Goal: Task Accomplishment & Management: Manage account settings

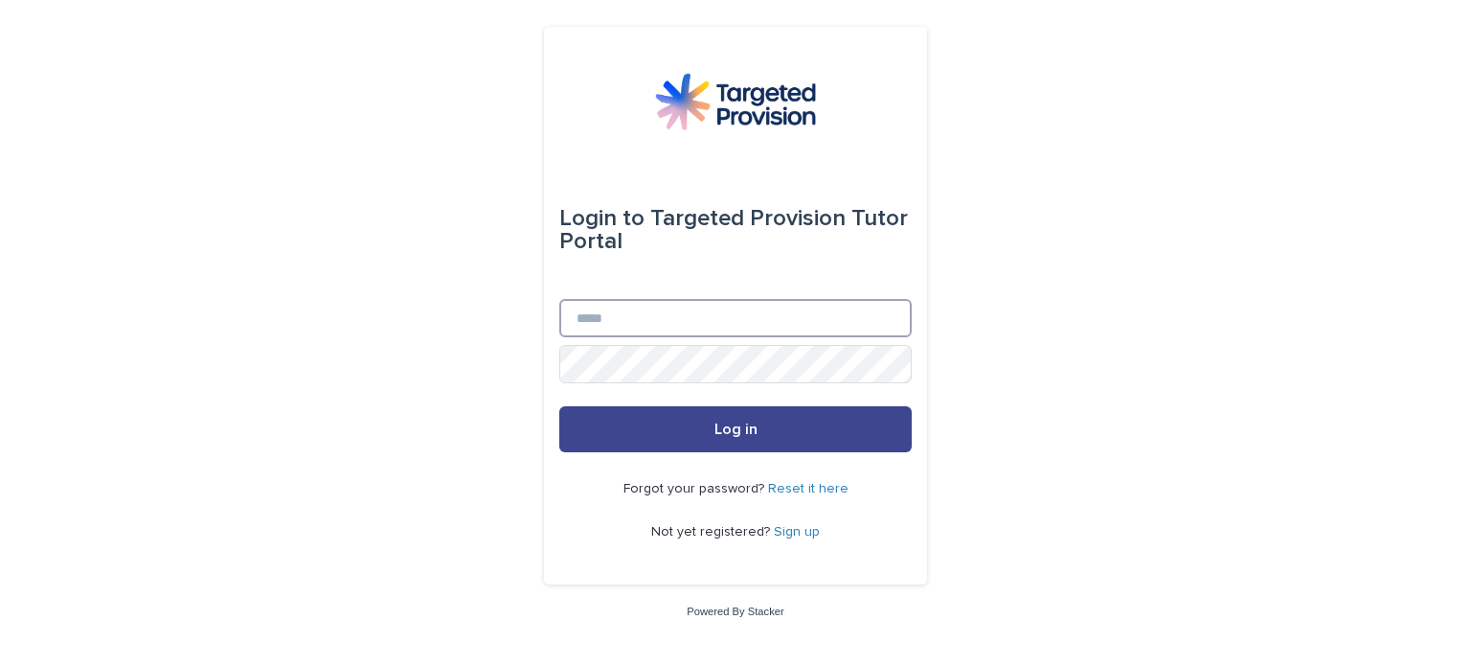
type input "**********"
click at [761, 424] on button "Log in" at bounding box center [735, 429] width 352 height 46
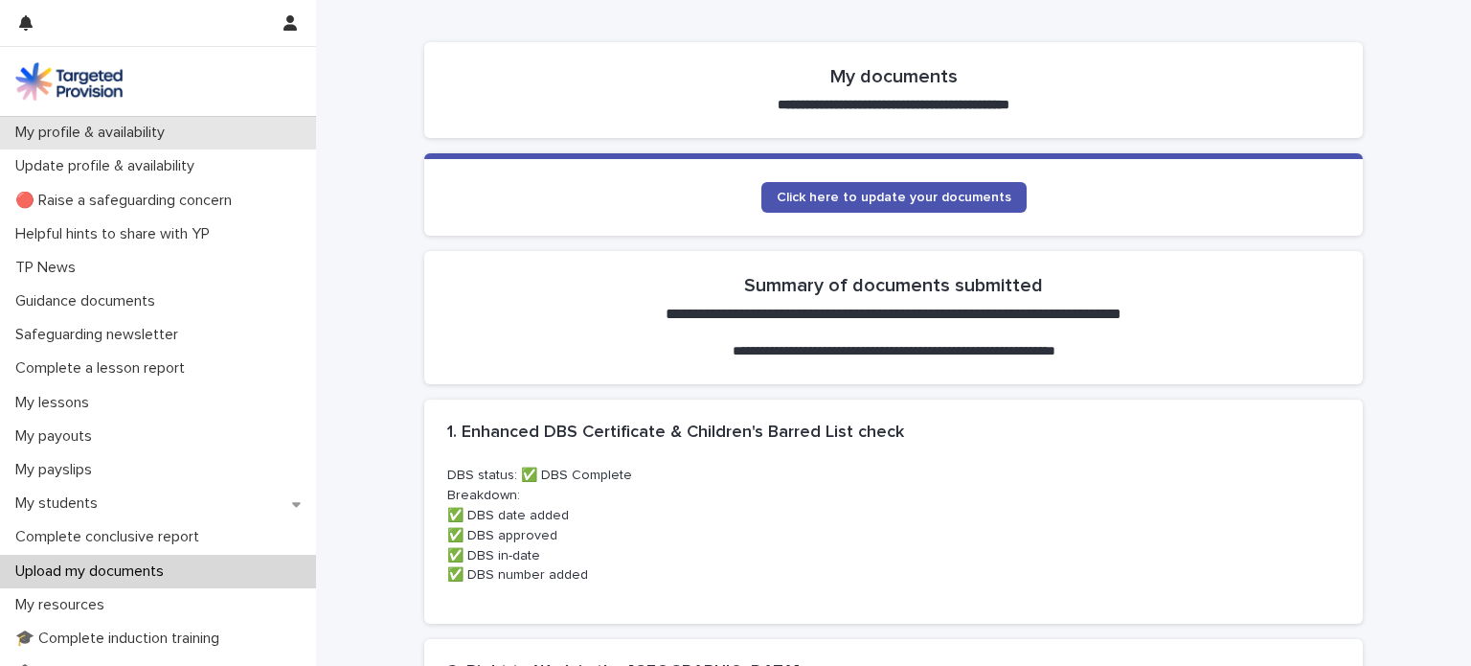
click at [146, 133] on p "My profile & availability" at bounding box center [94, 133] width 172 height 18
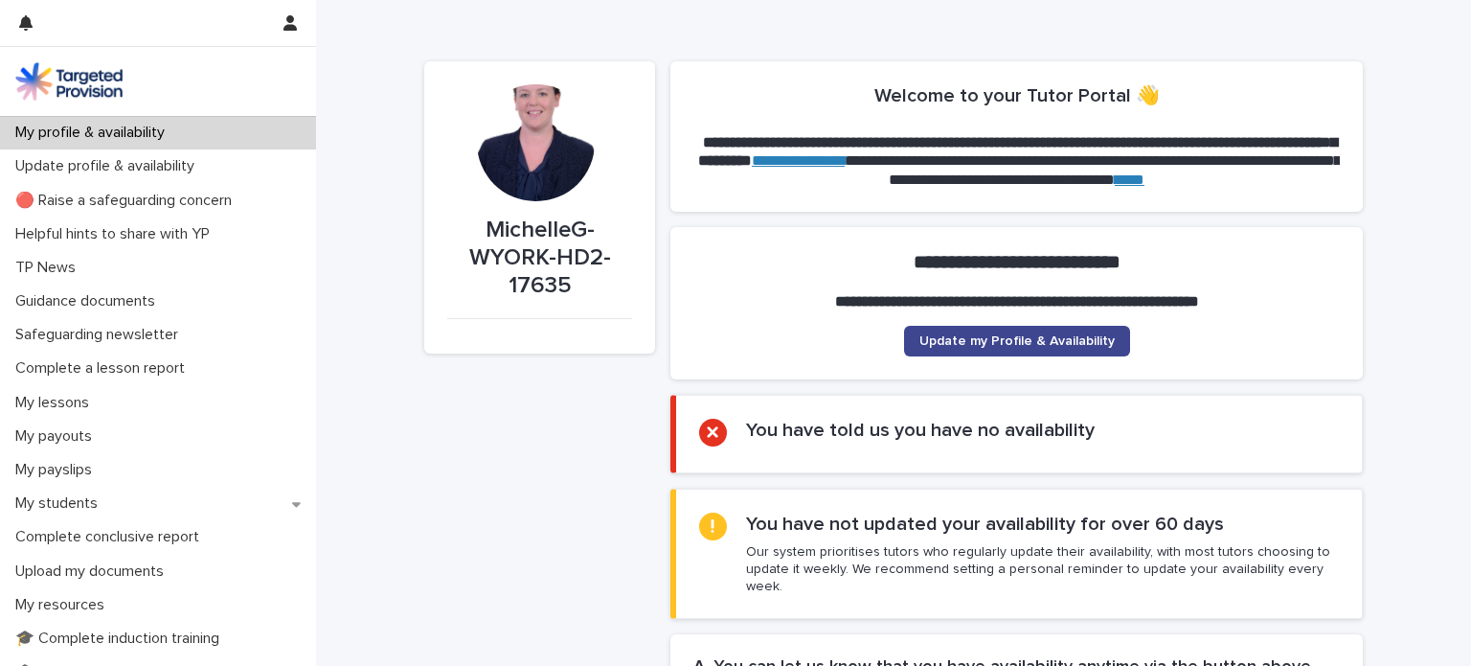
click at [1003, 331] on link "Update my Profile & Availability" at bounding box center [1017, 341] width 226 height 31
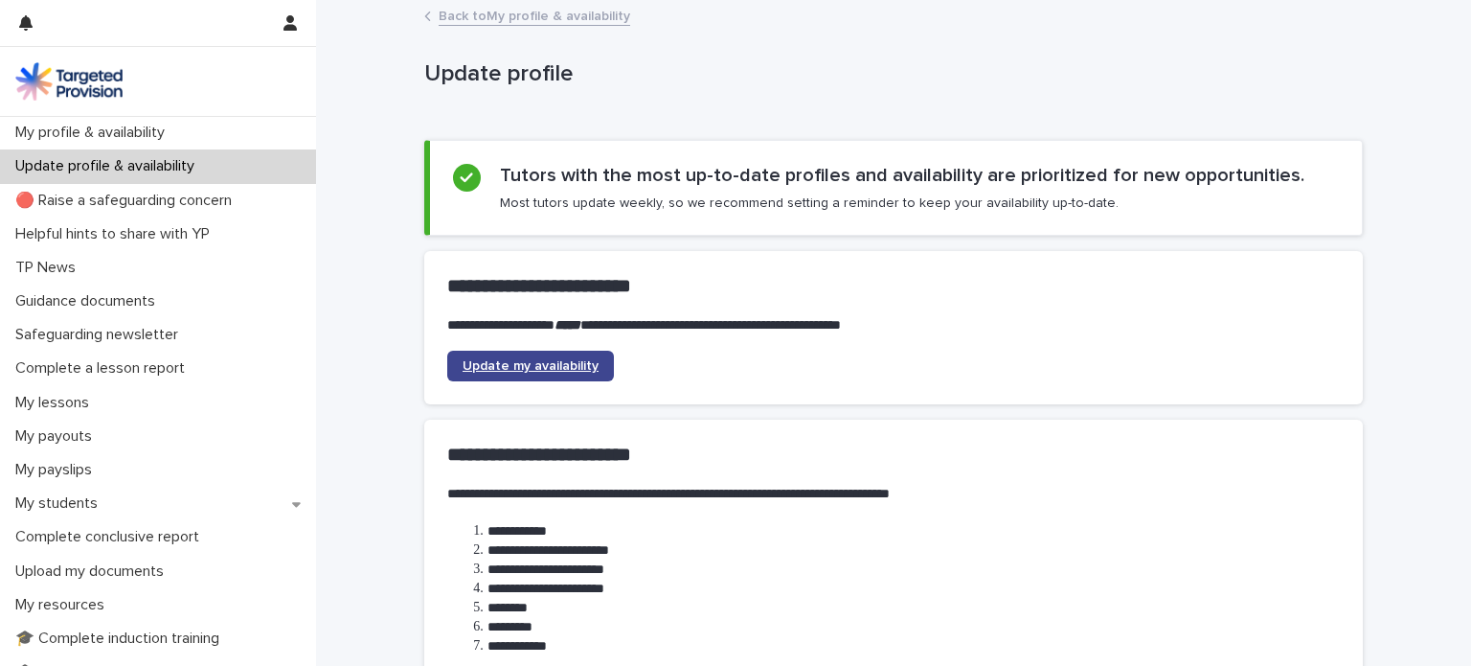
click at [516, 359] on span "Update my availability" at bounding box center [531, 365] width 136 height 13
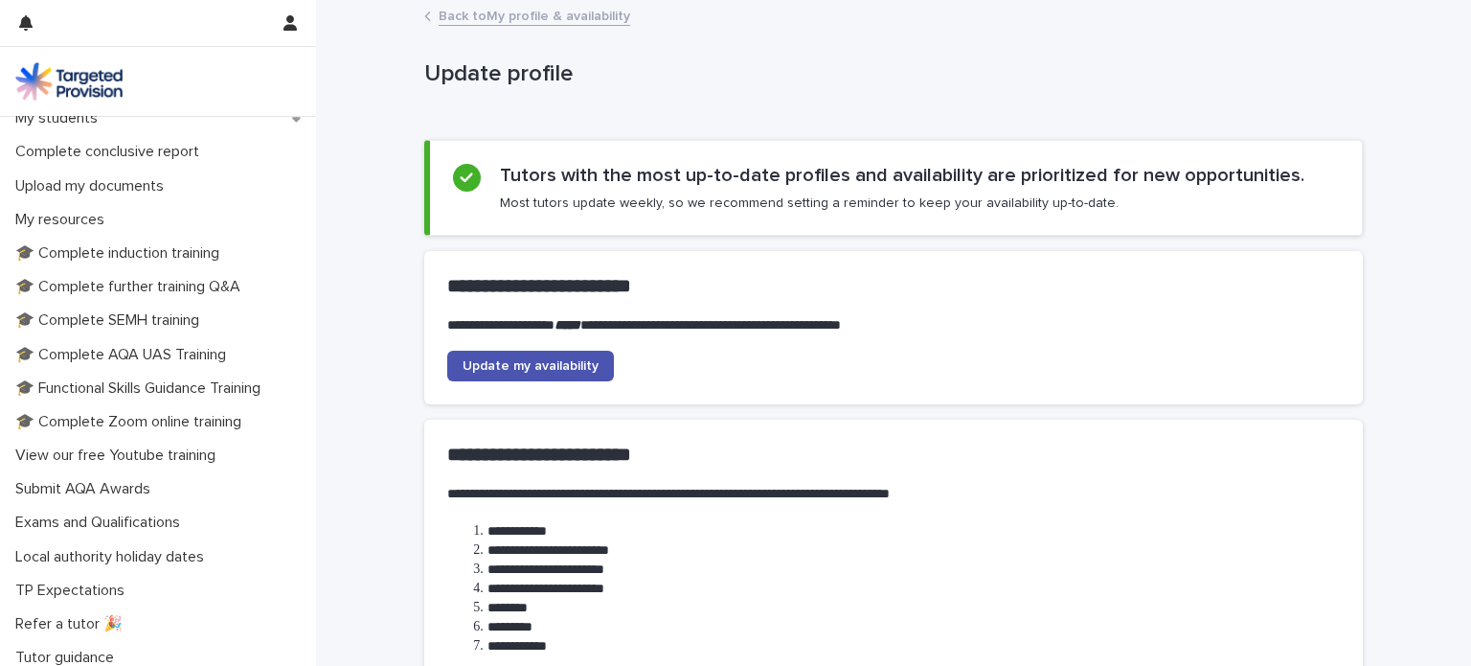
scroll to position [427, 0]
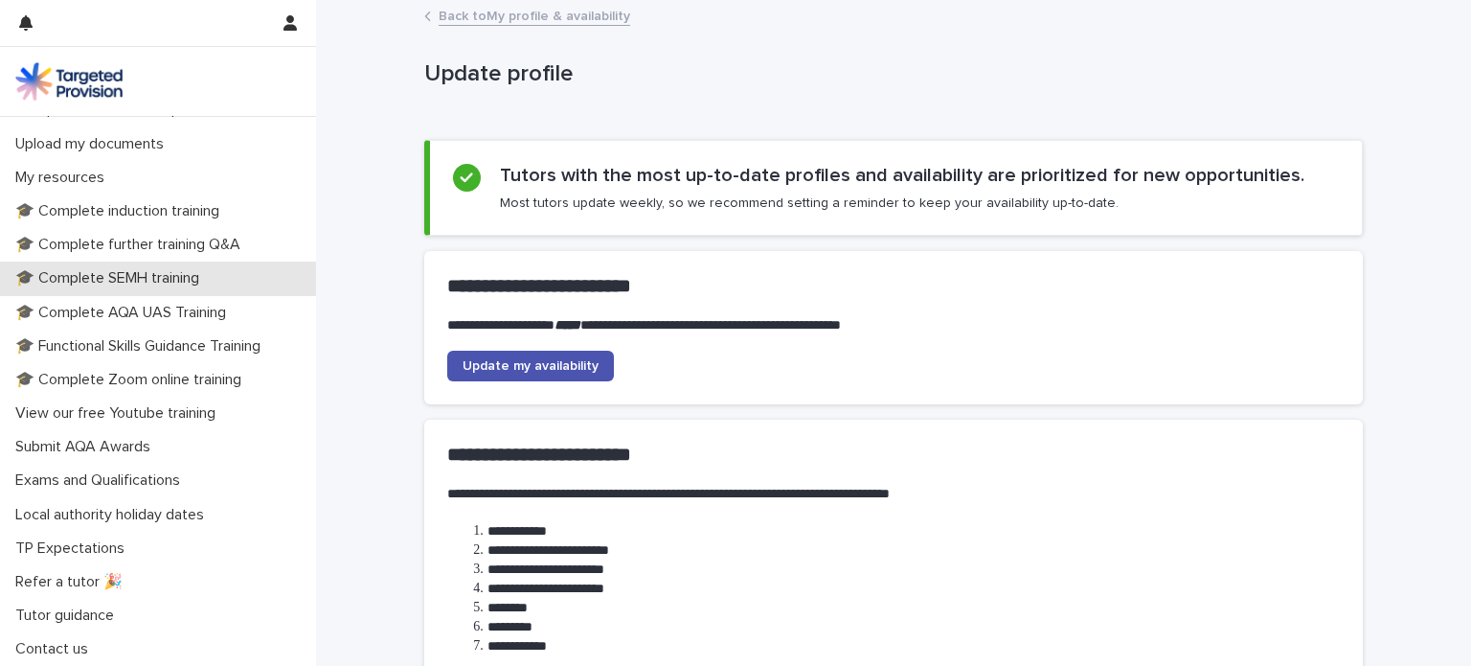
click at [96, 283] on p "🎓 Complete SEMH training" at bounding box center [111, 278] width 207 height 18
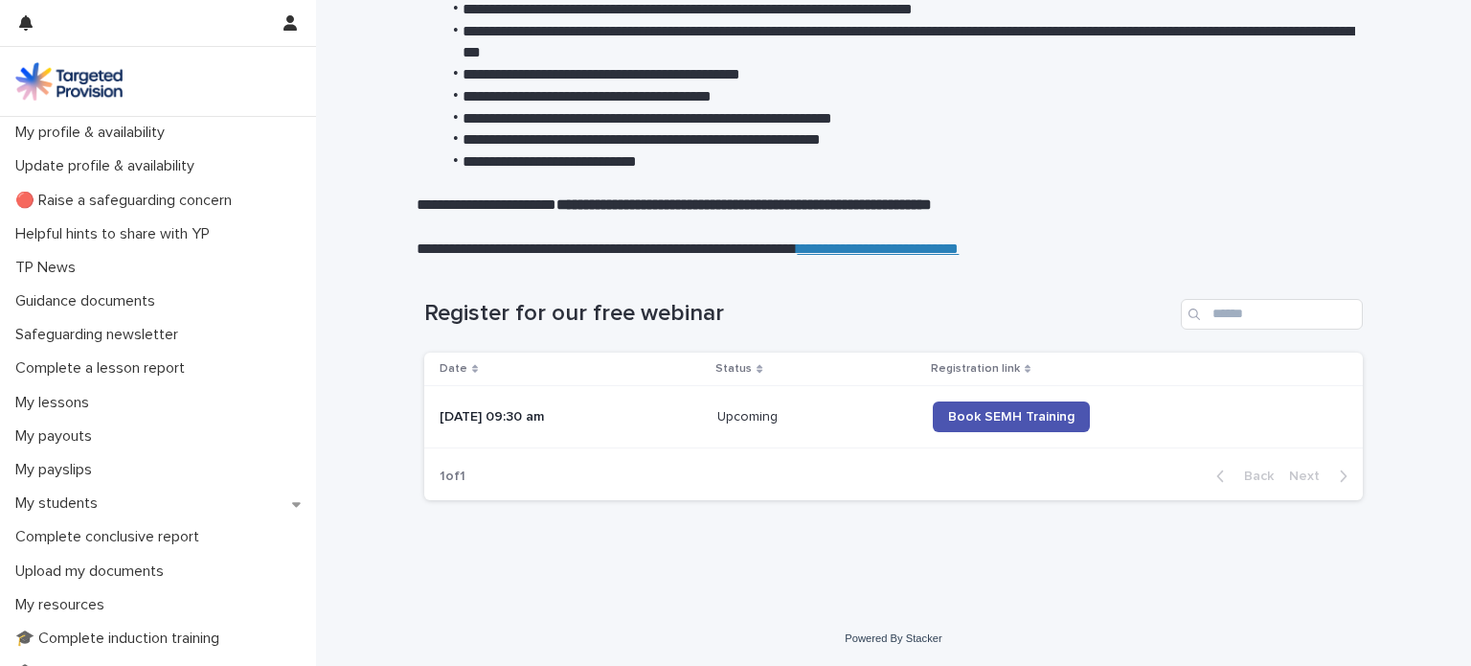
scroll to position [343, 0]
click at [1028, 406] on link "Book SEMH Training" at bounding box center [1011, 416] width 157 height 31
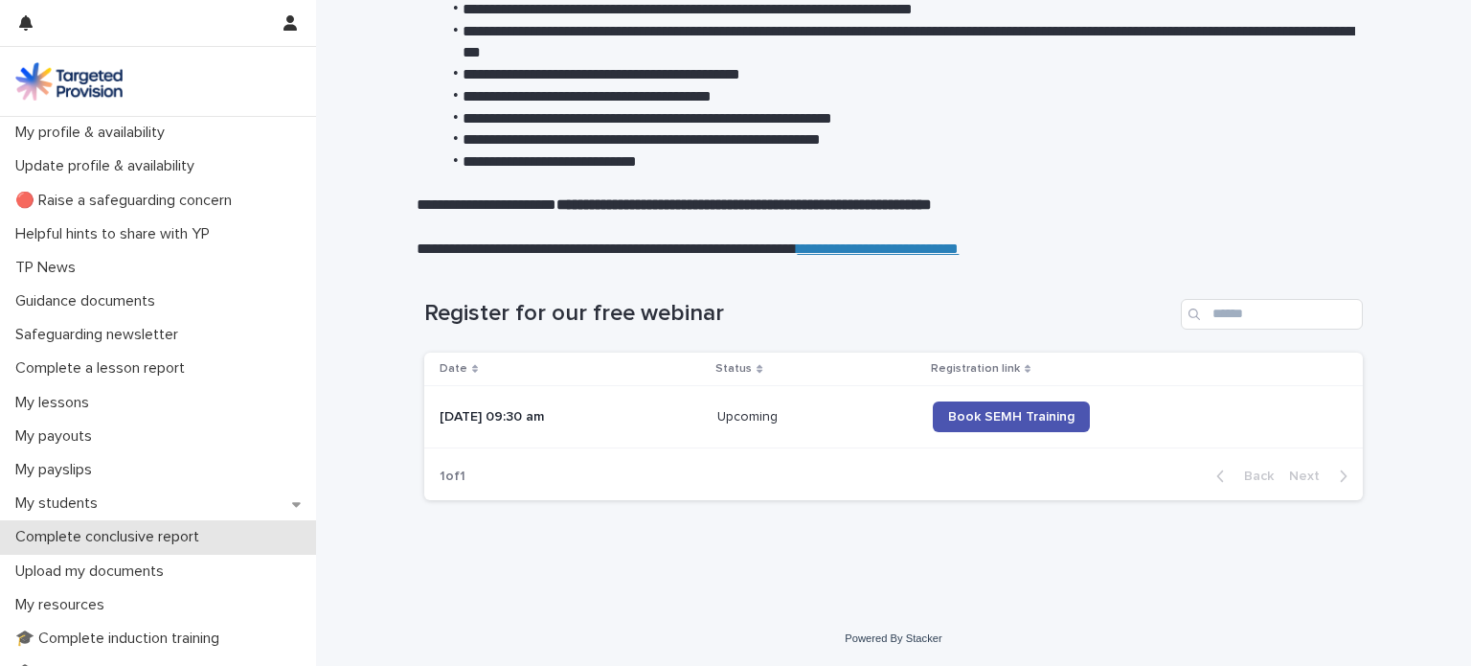
scroll to position [192, 0]
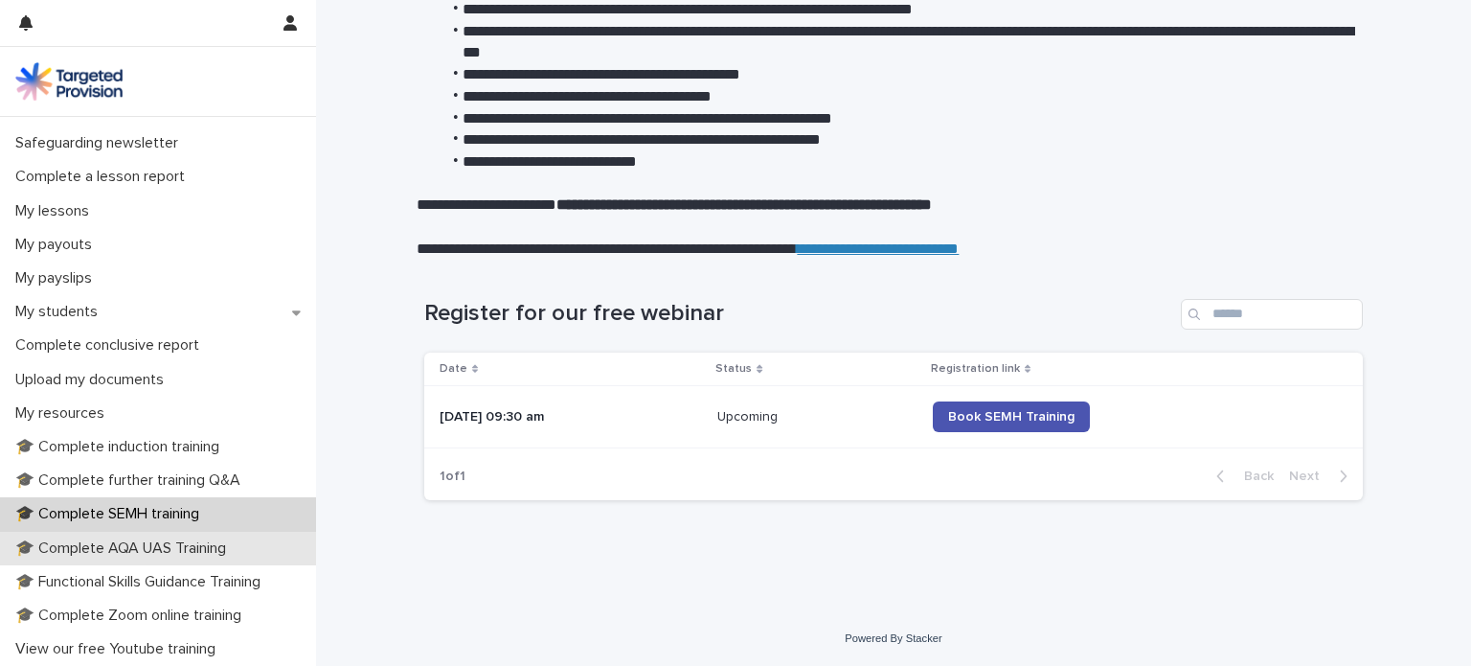
click at [234, 556] on p "🎓 Complete AQA UAS Training" at bounding box center [125, 548] width 234 height 18
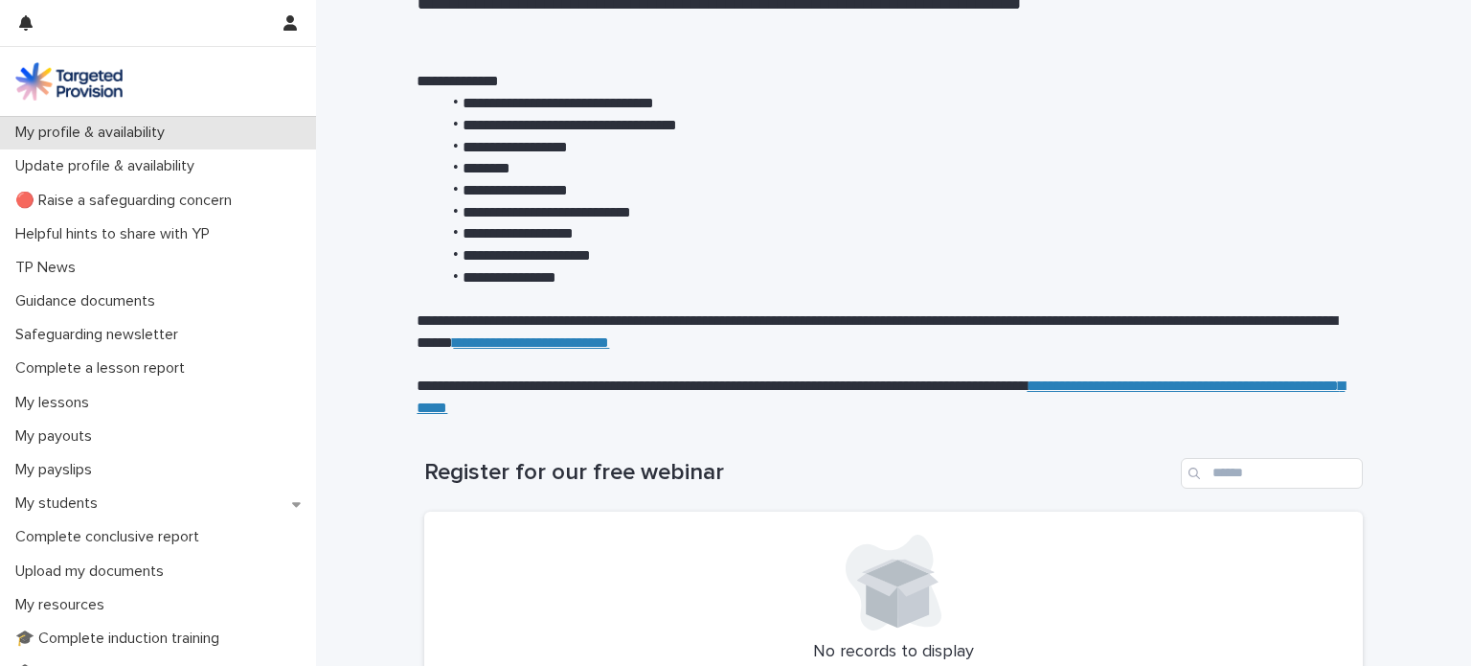
click at [101, 127] on p "My profile & availability" at bounding box center [94, 133] width 172 height 18
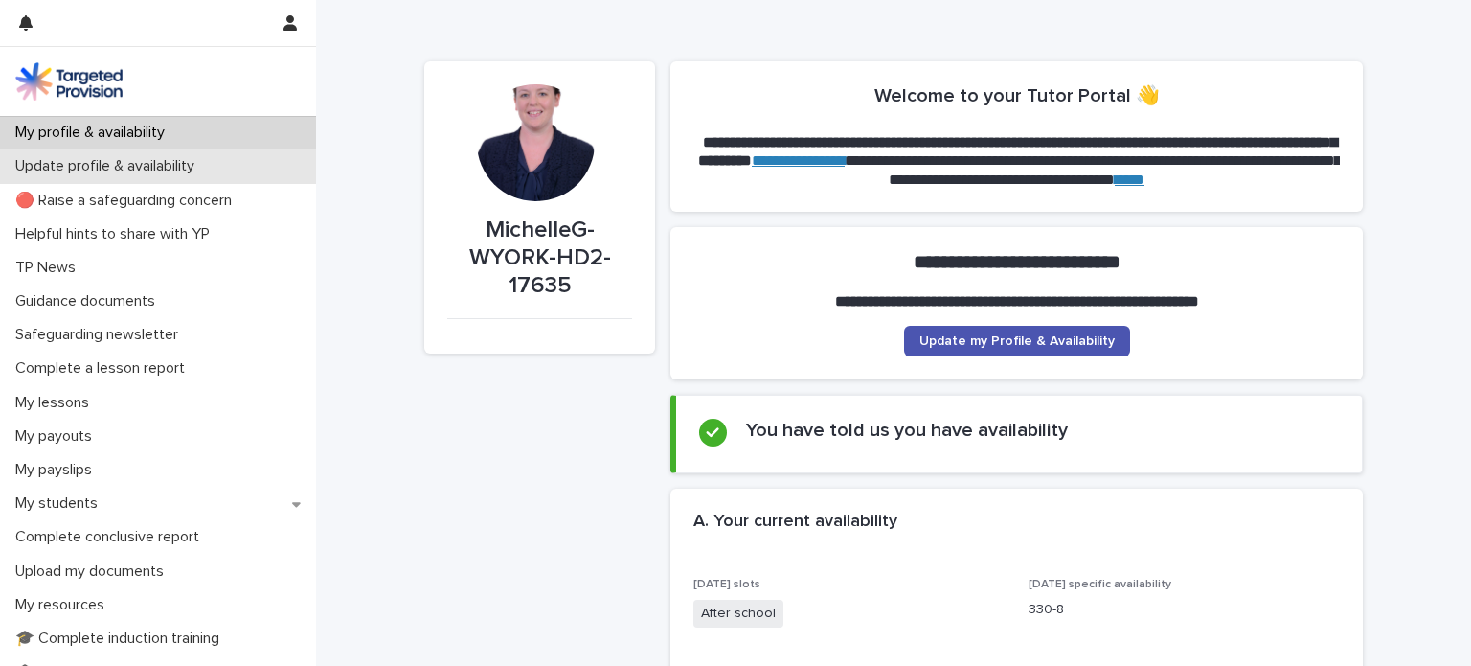
click at [111, 175] on p "Update profile & availability" at bounding box center [109, 166] width 202 height 18
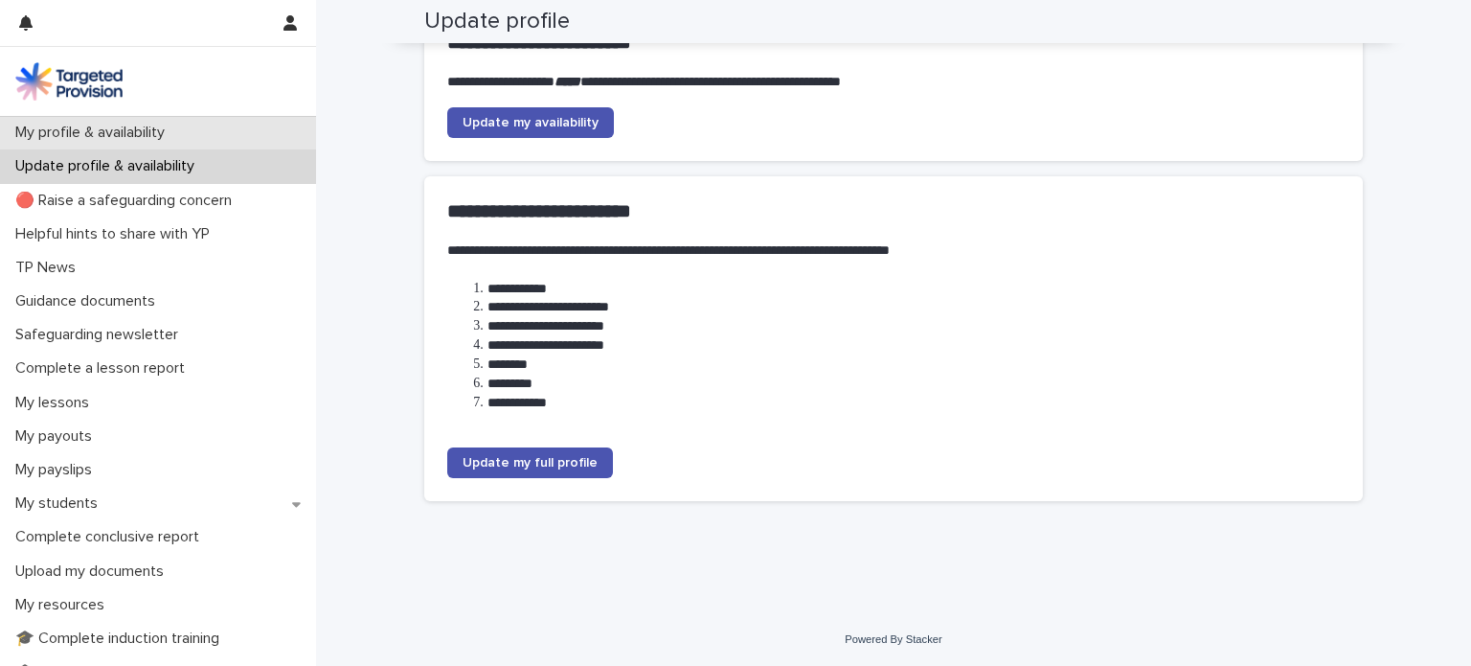
click at [86, 134] on p "My profile & availability" at bounding box center [94, 133] width 172 height 18
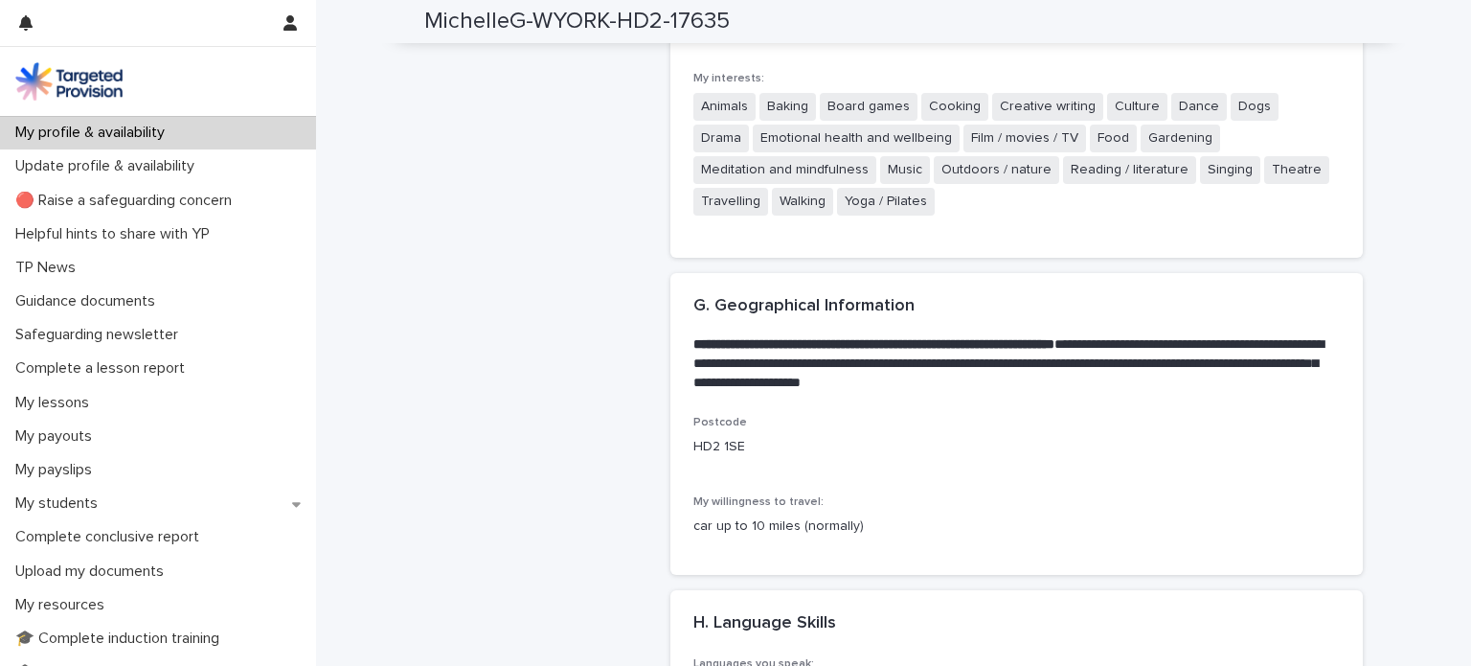
scroll to position [3257, 0]
